Goal: Task Accomplishment & Management: Manage account settings

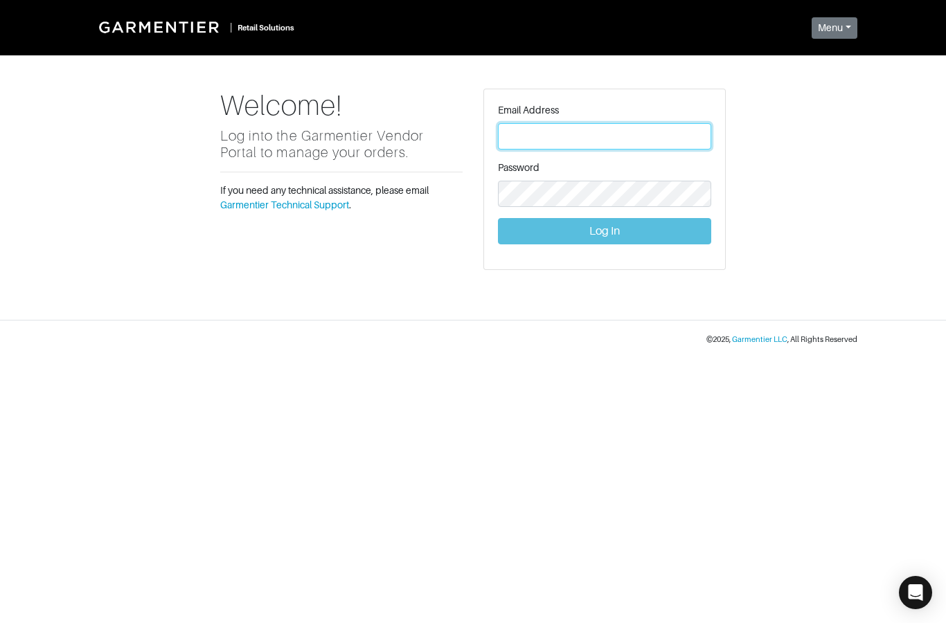
click at [532, 136] on input "text" at bounding box center [604, 136] width 213 height 26
type input "i"
type input "lucafaloni@garmentier.co"
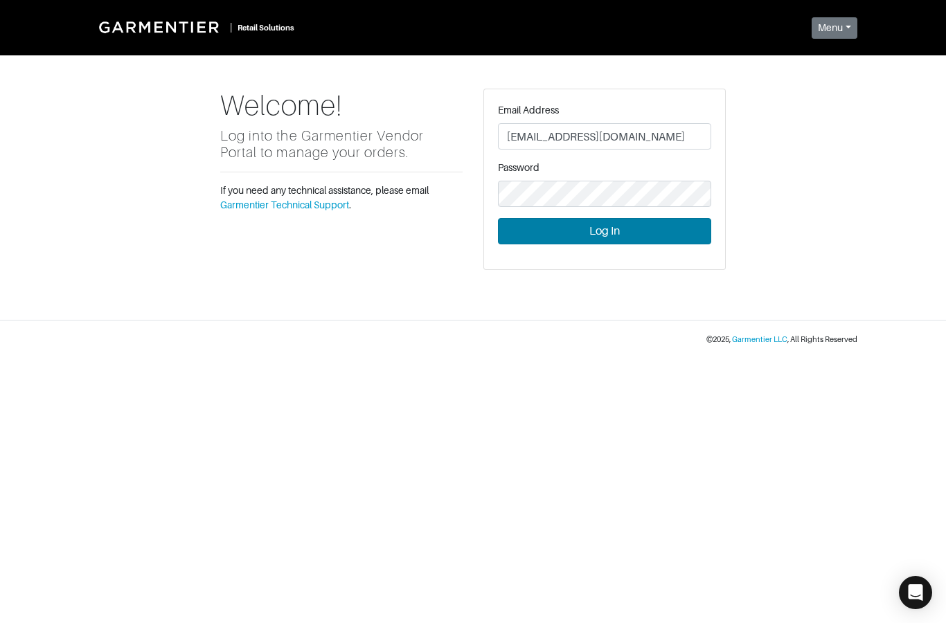
click at [621, 240] on button "Log In" at bounding box center [604, 231] width 213 height 26
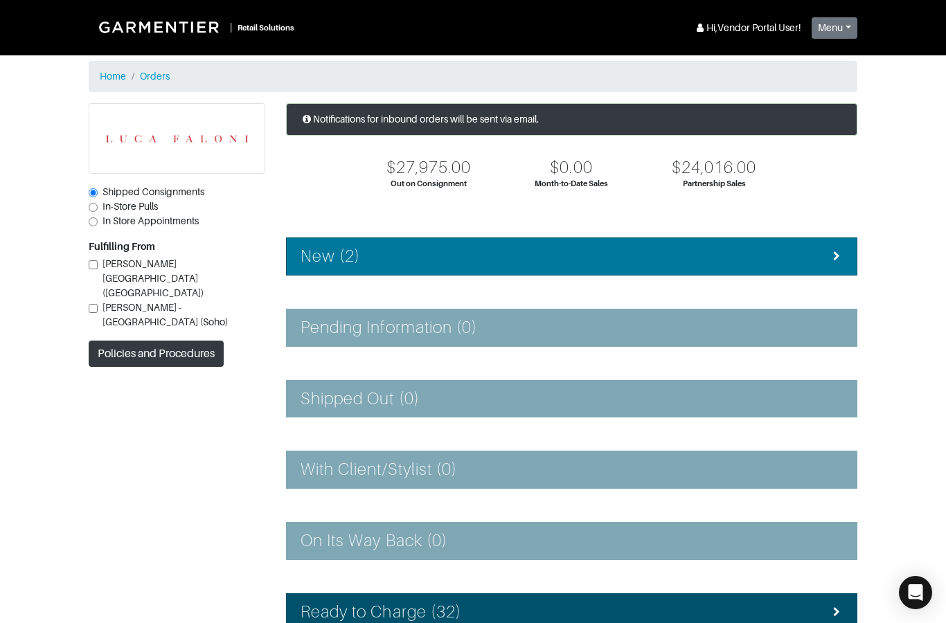
click at [397, 266] on li "New (2)" at bounding box center [571, 256] width 571 height 38
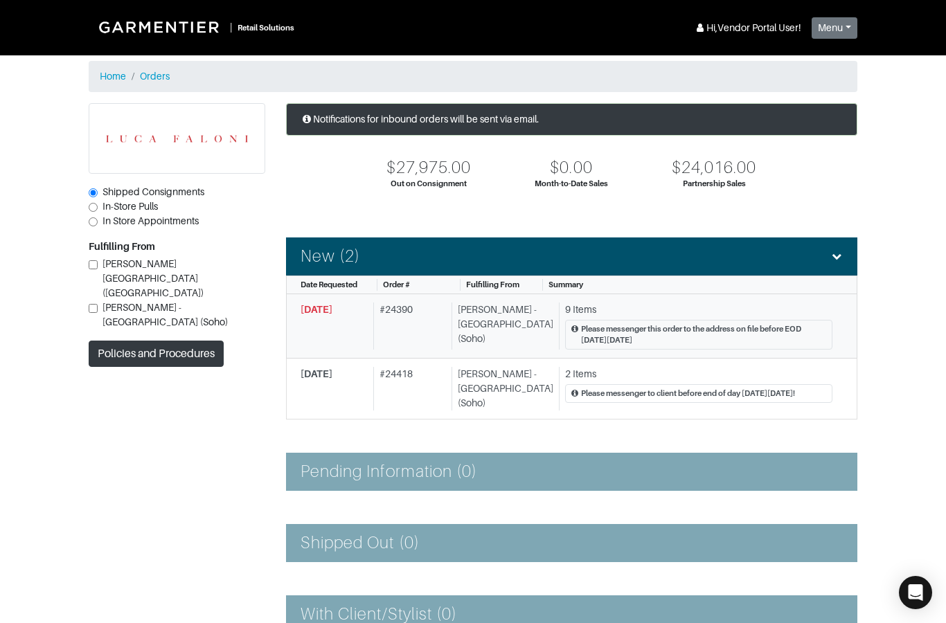
click at [334, 339] on div "[DATE]" at bounding box center [333, 327] width 67 height 48
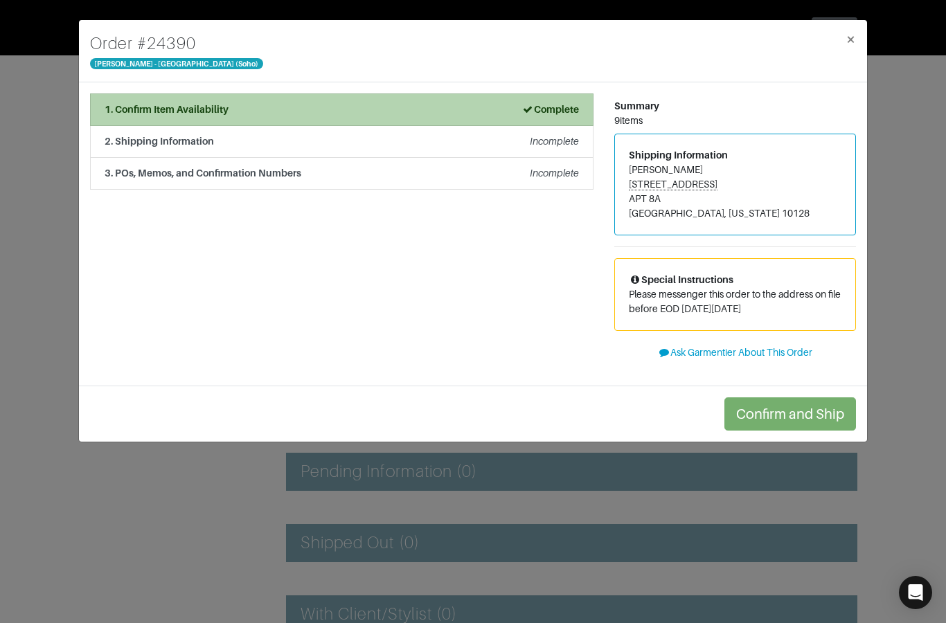
click at [298, 118] on li "1. Confirm Item Availability Complete" at bounding box center [341, 109] width 503 height 33
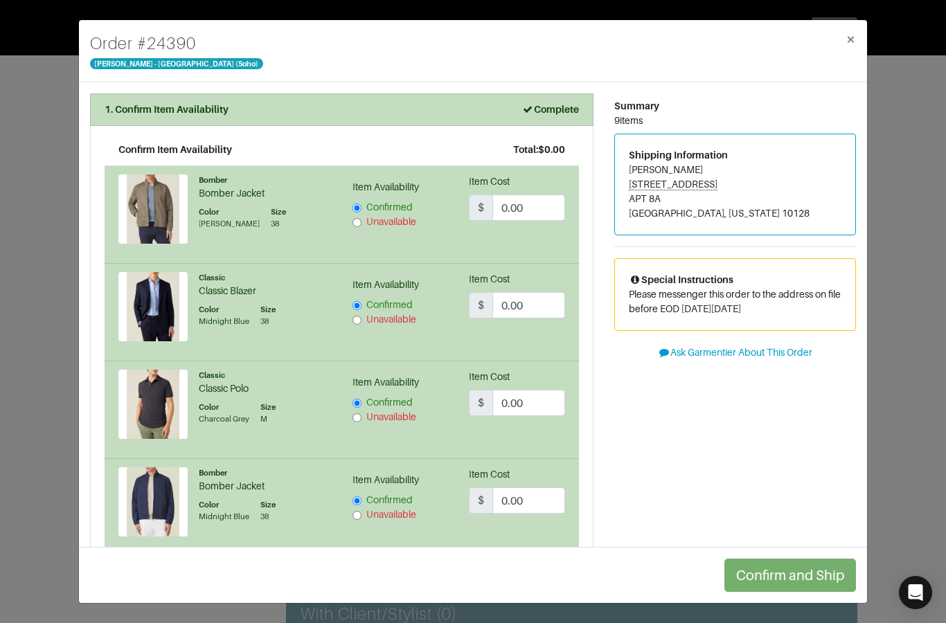
click at [51, 269] on div "Order # 24390 [PERSON_NAME] - [GEOGRAPHIC_DATA] (Soho) × 1. Confirm Item Availa…" at bounding box center [473, 311] width 946 height 623
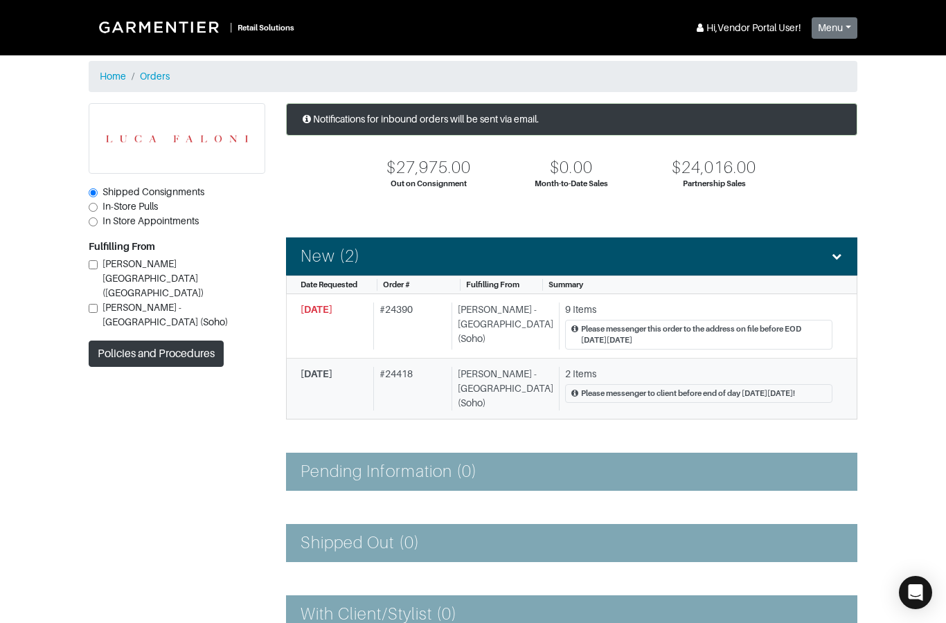
click at [372, 393] on div "[DATE] # 24418 [PERSON_NAME] - [GEOGRAPHIC_DATA] (Soho) 2 Items Please messenge…" at bounding box center [566, 389] width 532 height 44
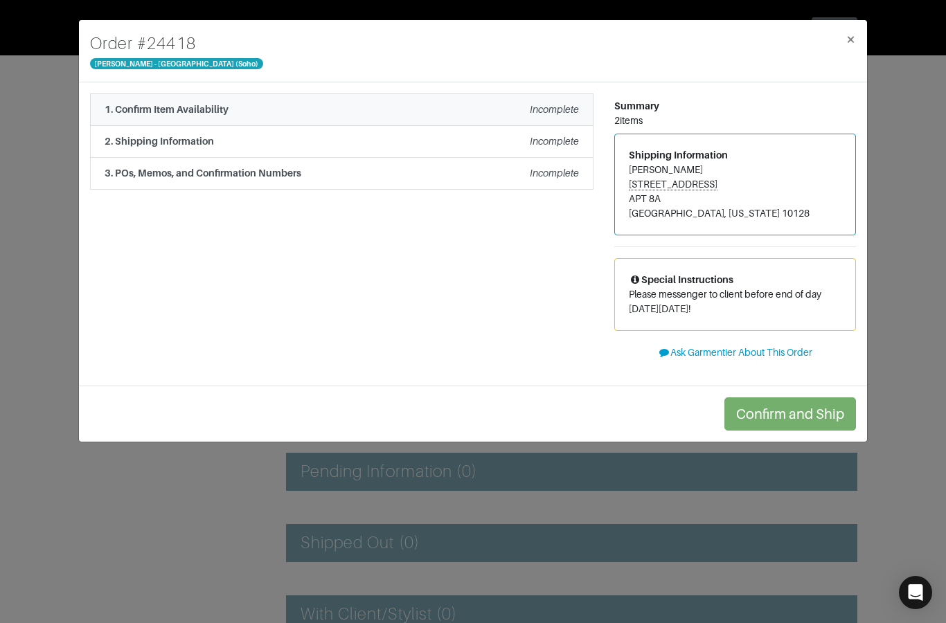
click at [222, 118] on li "1. Confirm Item Availability Incomplete" at bounding box center [341, 109] width 503 height 33
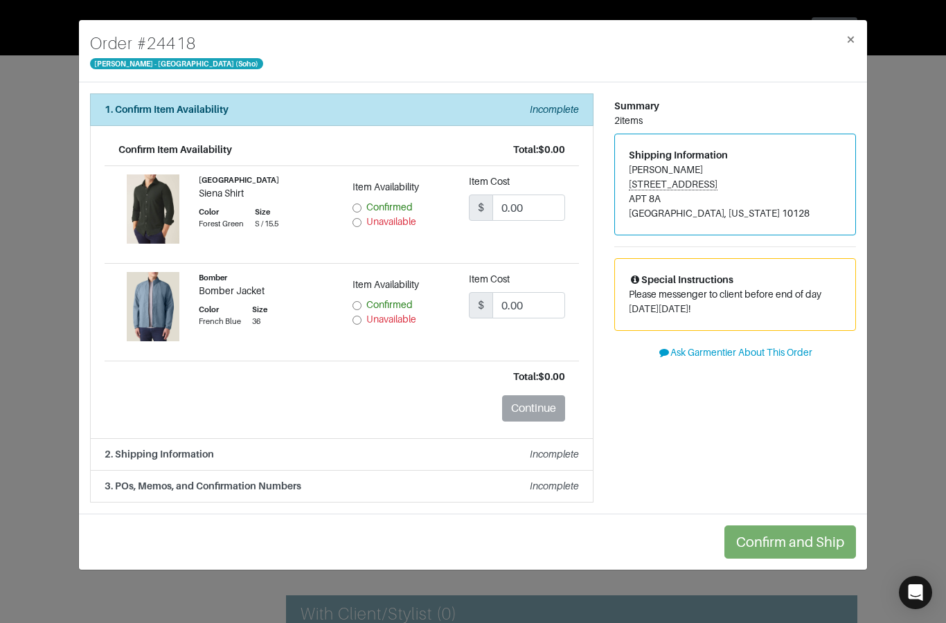
click at [361, 206] on input "Confirmed" at bounding box center [356, 208] width 9 height 9
radio input "true"
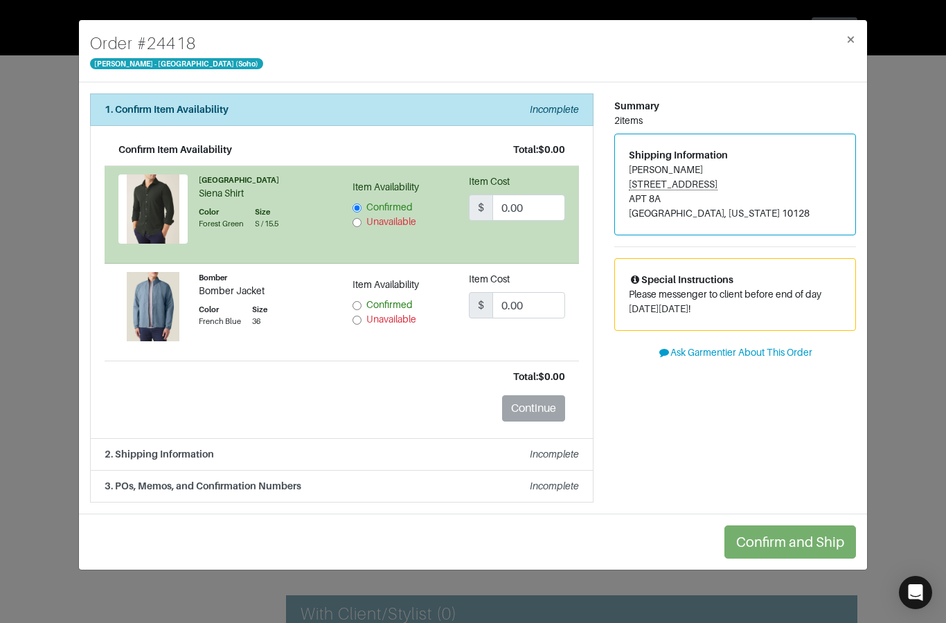
click at [358, 296] on div "Item Availability Confirmed Unavailable" at bounding box center [400, 302] width 96 height 49
click at [353, 295] on div "Item Availability Confirmed Unavailable" at bounding box center [400, 302] width 96 height 49
click at [368, 307] on span "Confirmed" at bounding box center [389, 304] width 46 height 11
click at [361, 307] on input "Confirmed" at bounding box center [356, 305] width 9 height 9
radio input "true"
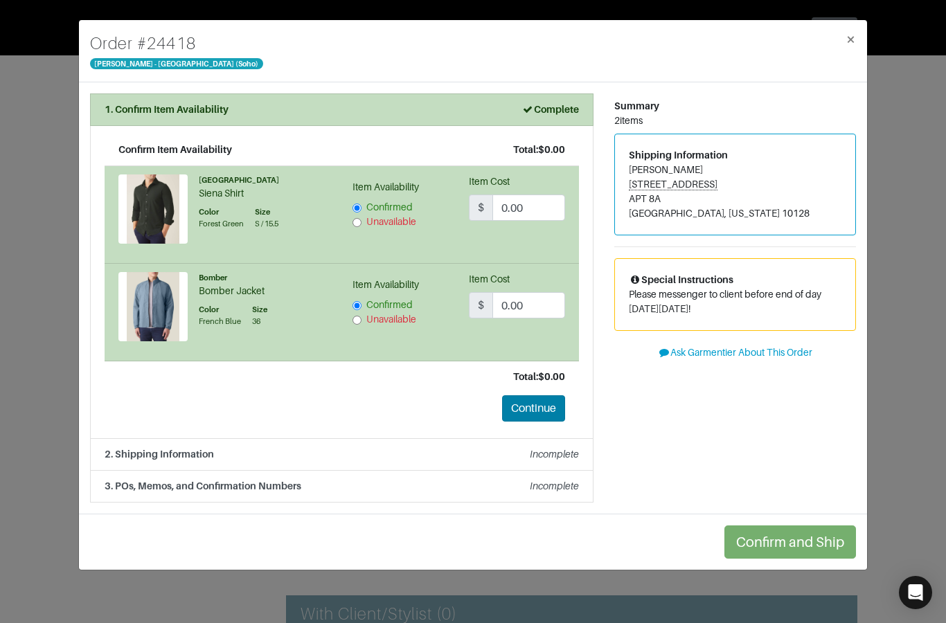
click at [545, 401] on button "Continue" at bounding box center [533, 408] width 63 height 26
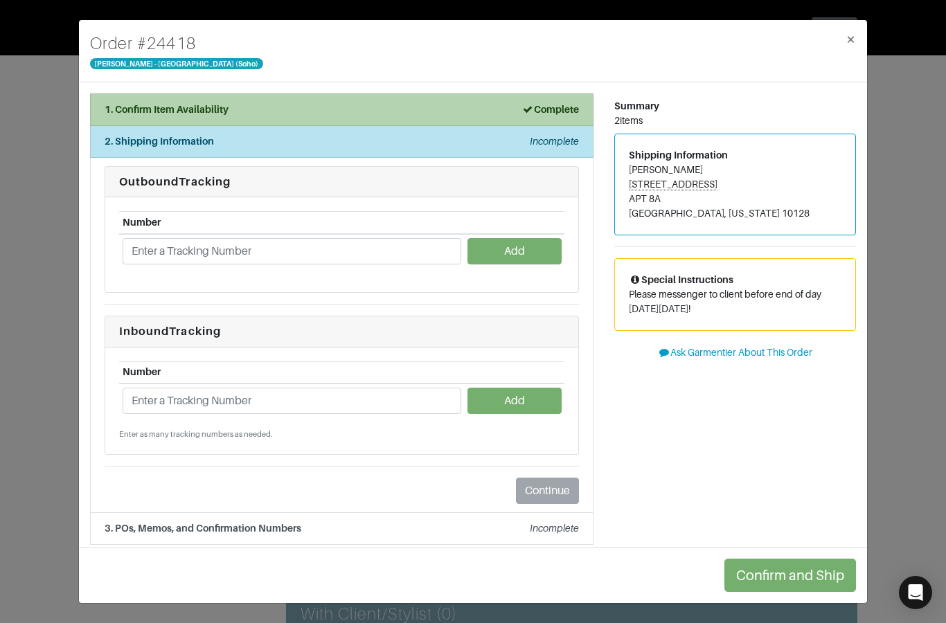
click at [314, 109] on div "1. Confirm Item Availability Complete" at bounding box center [342, 109] width 474 height 15
